Goal: Check status: Check status

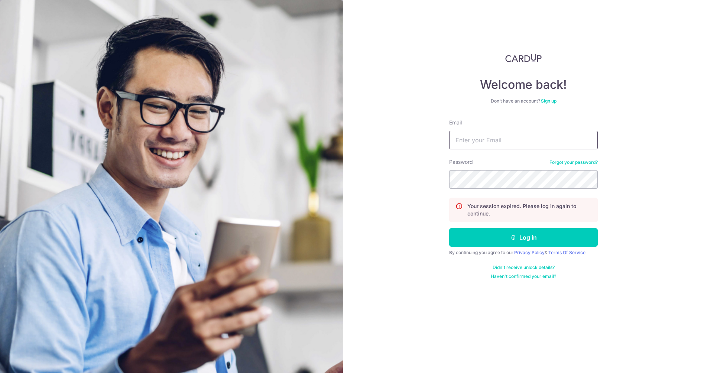
type input "[DOMAIN_NAME][EMAIL_ADDRESS][DOMAIN_NAME]"
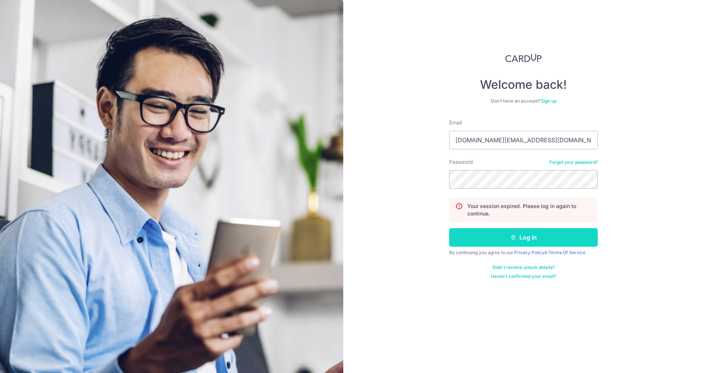
click at [511, 236] on icon "submit" at bounding box center [514, 237] width 6 height 6
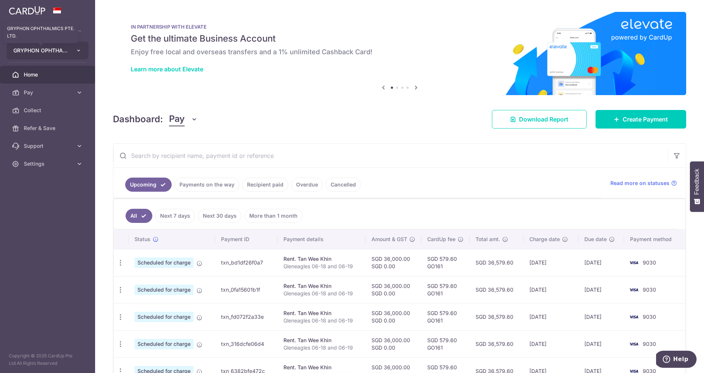
click at [49, 53] on span "GRYPHON OPHTHALMICS PTE. LTD." at bounding box center [40, 50] width 55 height 7
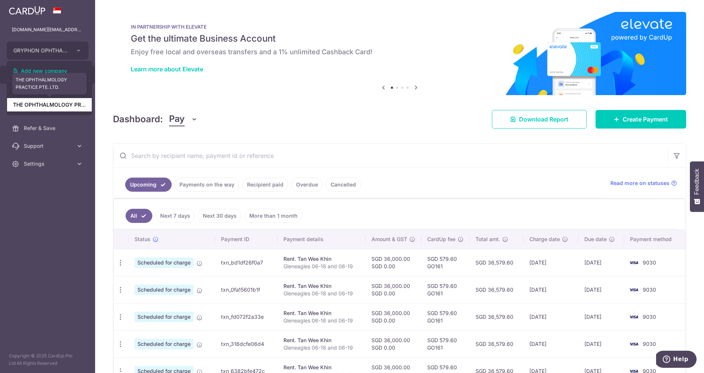
click at [59, 101] on link "THE OPHTHALMOLOGY PRACTICE PTE. LTD." at bounding box center [49, 104] width 85 height 13
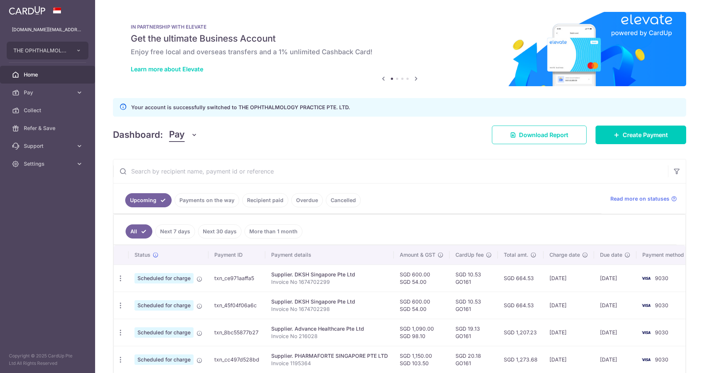
click at [216, 205] on link "Payments on the way" at bounding box center [207, 200] width 65 height 14
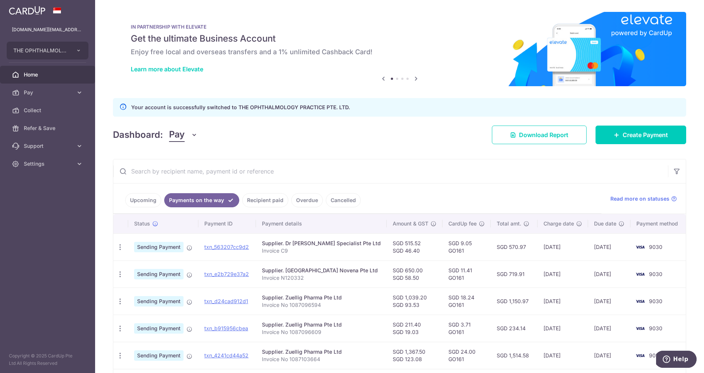
click at [264, 202] on link "Recipient paid" at bounding box center [265, 200] width 46 height 14
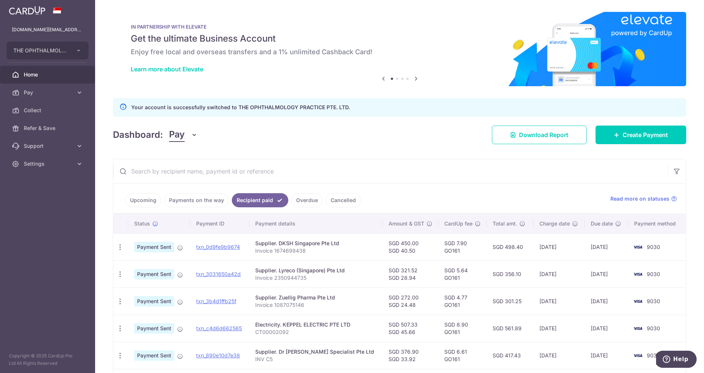
click at [310, 174] on input "text" at bounding box center [390, 171] width 555 height 24
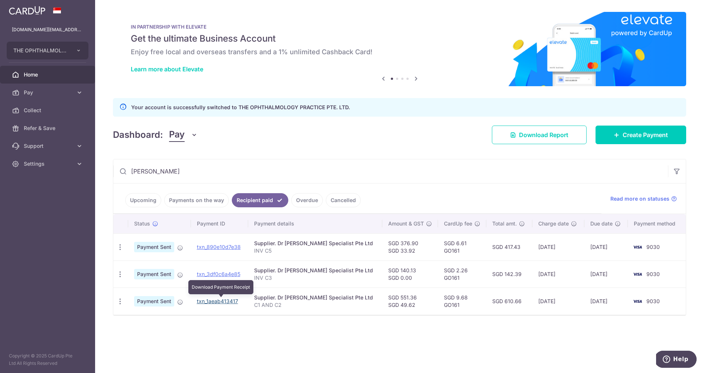
type input "[PERSON_NAME]"
click at [218, 301] on link "txn_1aeab413417" at bounding box center [217, 301] width 41 height 6
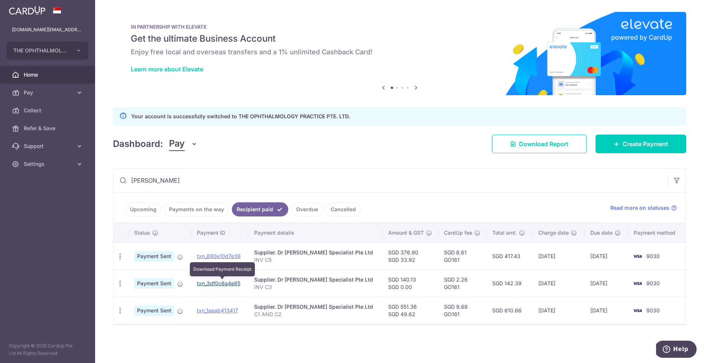
click at [227, 282] on link "txn_3df0c6a4e85" at bounding box center [218, 283] width 43 height 6
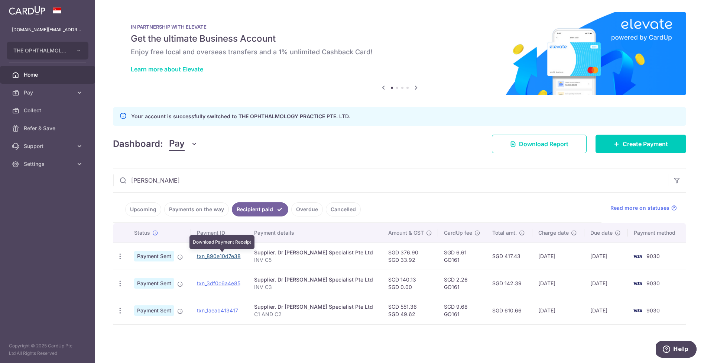
click at [231, 253] on link "txn_890e10d7e38" at bounding box center [219, 256] width 44 height 6
